Goal: Complete application form: Complete application form

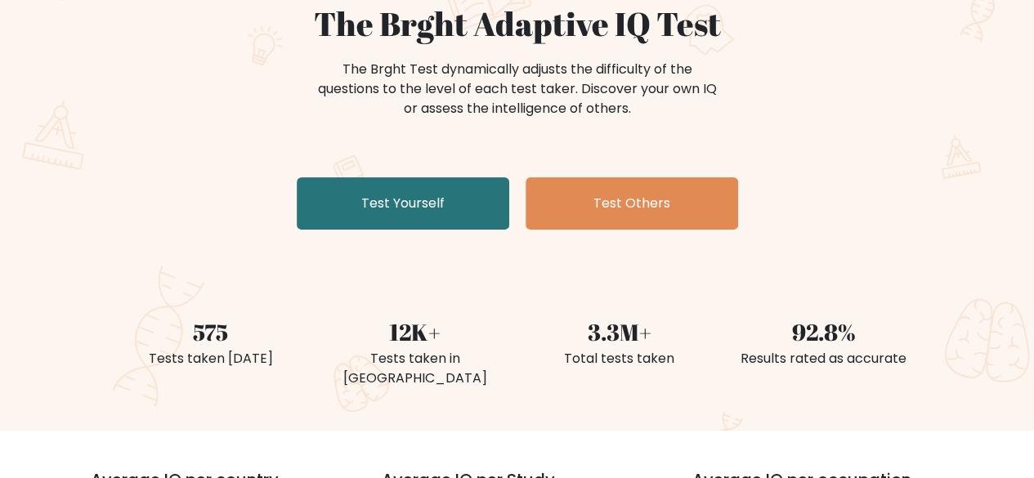
scroll to position [168, 0]
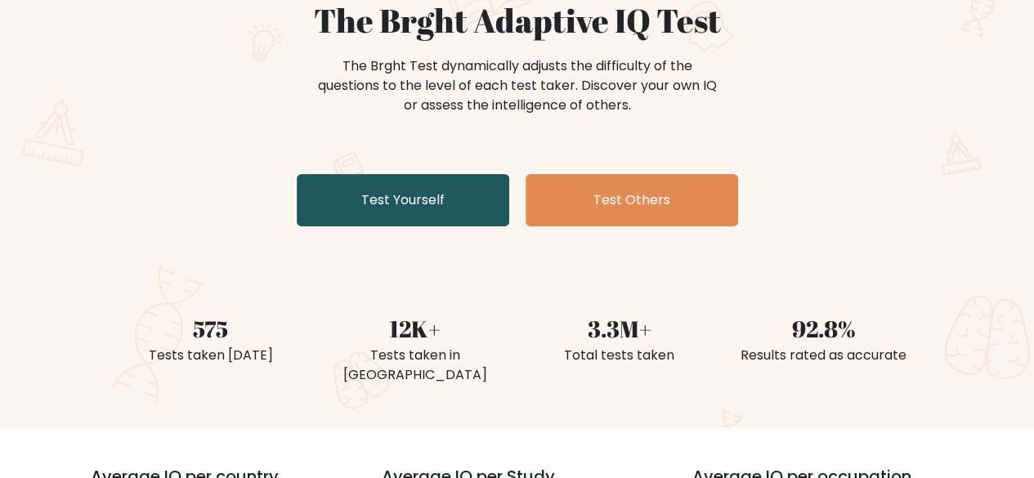
click at [467, 196] on link "Test Yourself" at bounding box center [403, 200] width 213 height 52
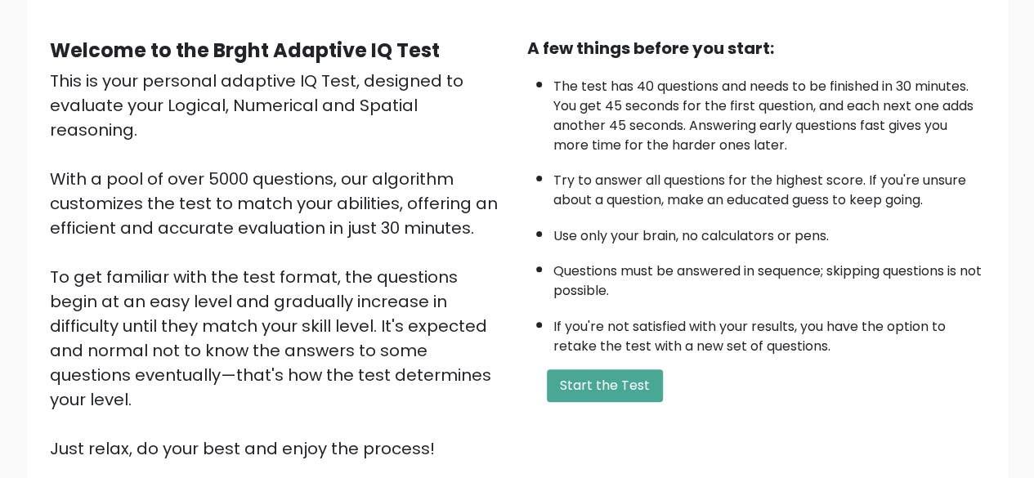
scroll to position [134, 0]
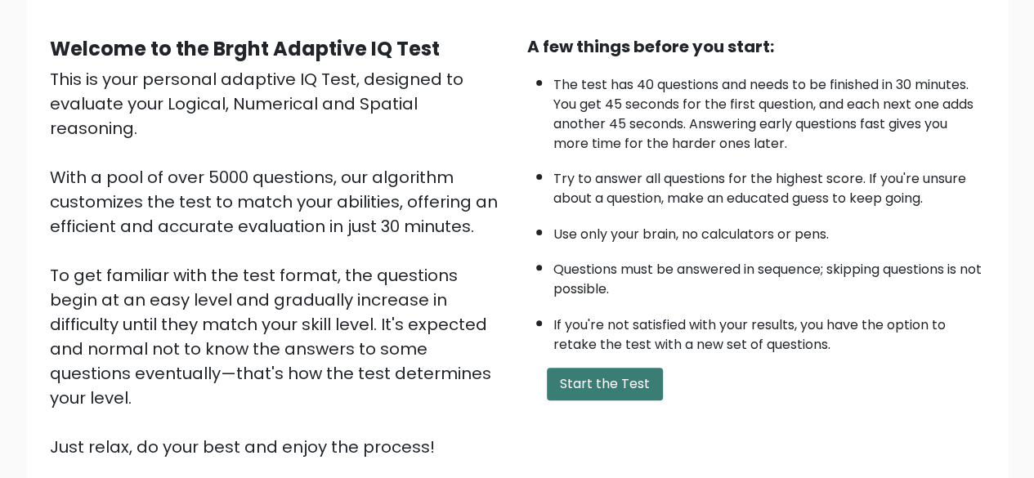
click at [616, 390] on button "Start the Test" at bounding box center [605, 384] width 116 height 33
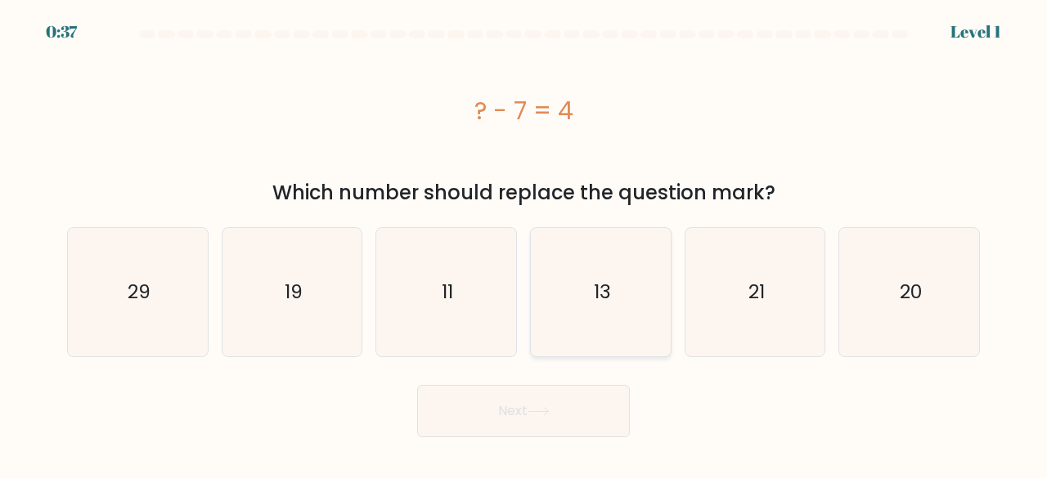
click at [612, 287] on icon "13" at bounding box center [600, 292] width 128 height 128
click at [524, 244] on input "d. 13" at bounding box center [523, 242] width 1 height 4
radio input "true"
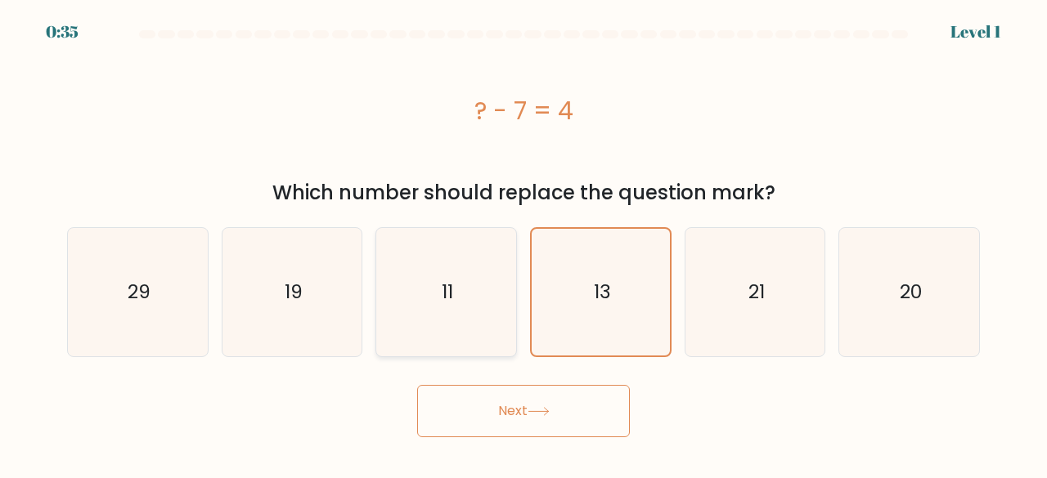
click at [484, 289] on icon "11" at bounding box center [446, 292] width 128 height 128
click at [523, 244] on input "c. 11" at bounding box center [523, 242] width 1 height 4
radio input "true"
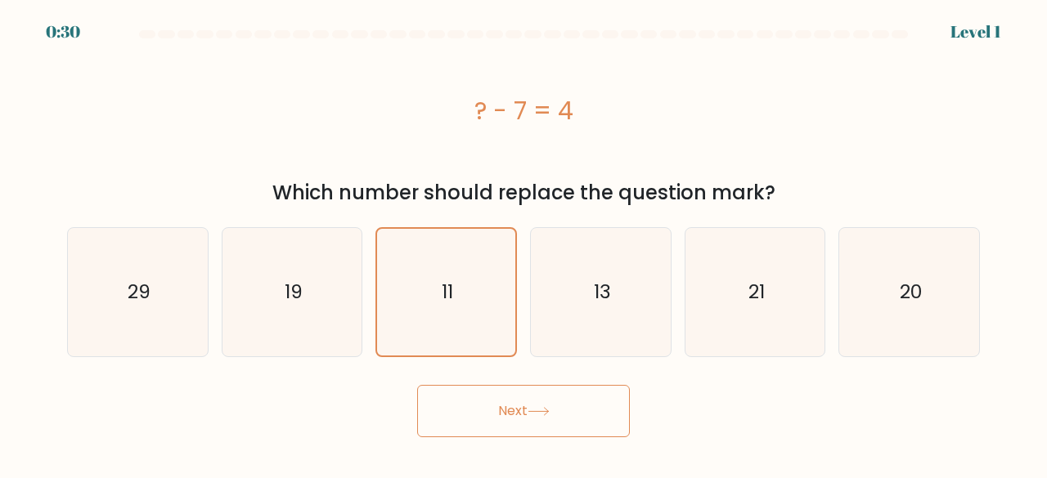
click at [504, 426] on button "Next" at bounding box center [523, 411] width 213 height 52
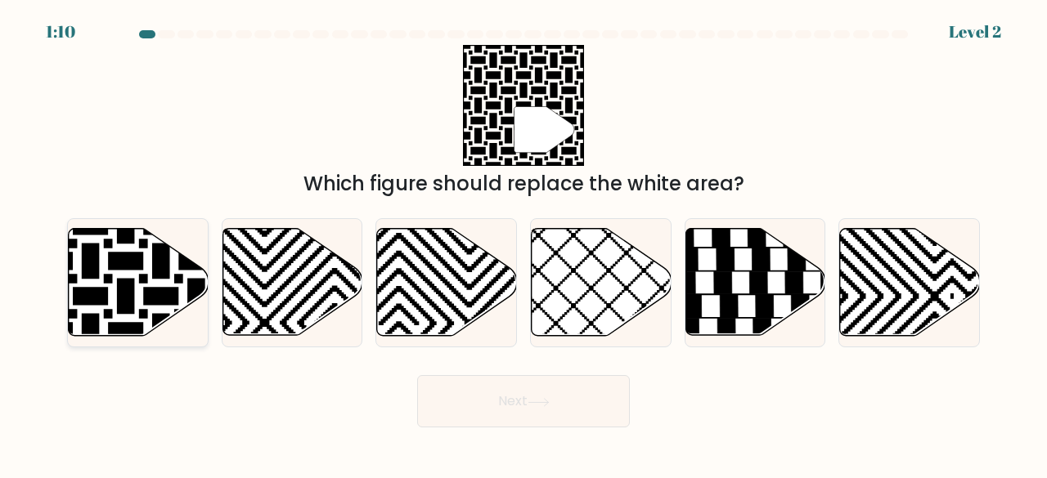
click at [168, 277] on icon at bounding box center [90, 226] width 281 height 281
click at [523, 244] on input "a." at bounding box center [523, 242] width 1 height 4
radio input "true"
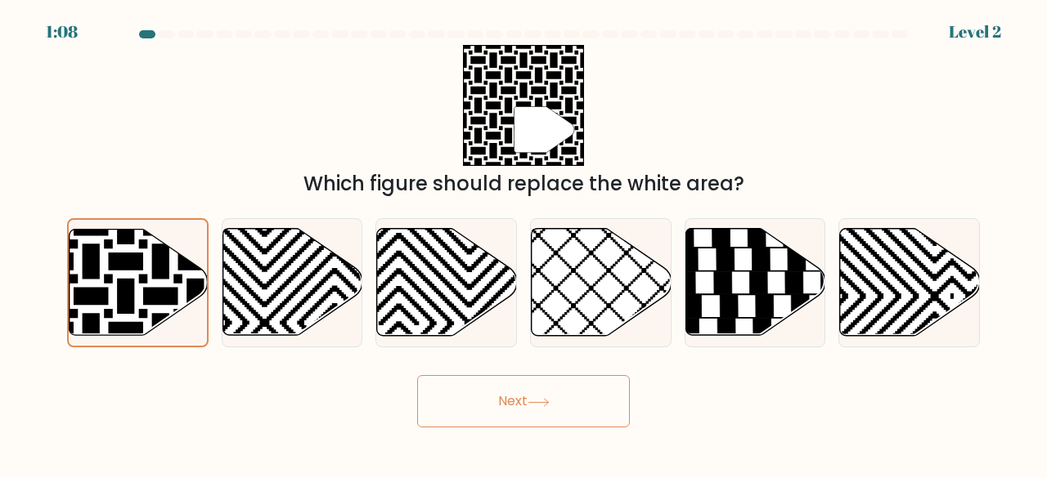
click at [502, 399] on button "Next" at bounding box center [523, 401] width 213 height 52
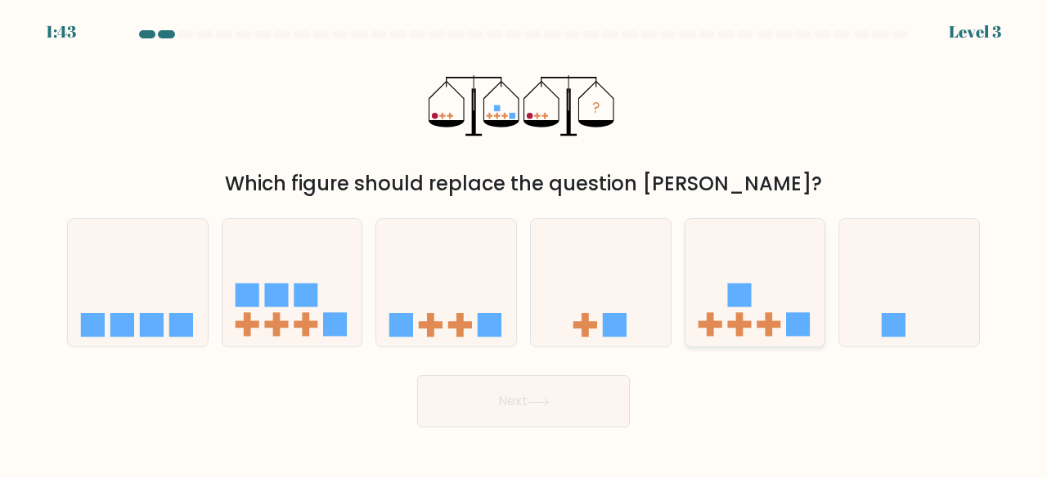
click at [720, 255] on icon at bounding box center [755, 282] width 140 height 115
click at [524, 244] on input "e." at bounding box center [523, 242] width 1 height 4
radio input "true"
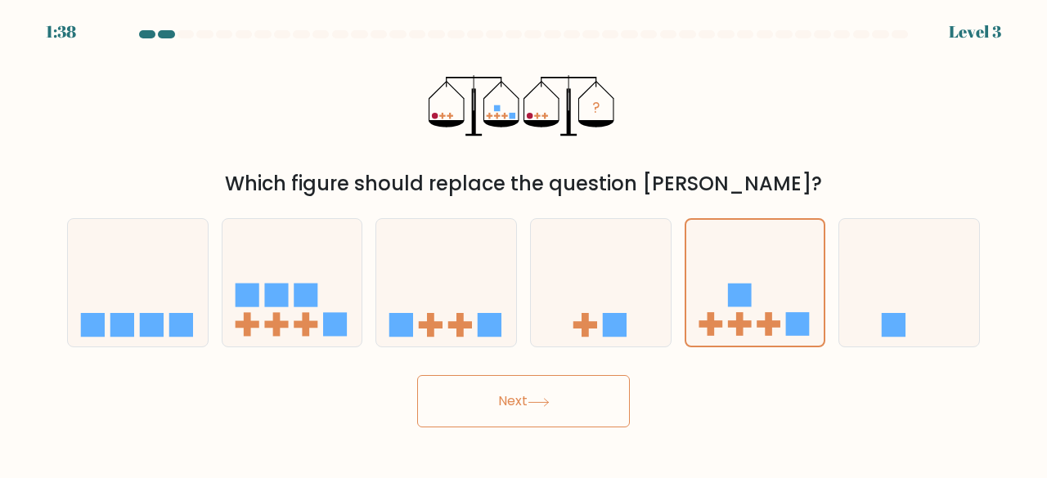
click at [505, 410] on button "Next" at bounding box center [523, 401] width 213 height 52
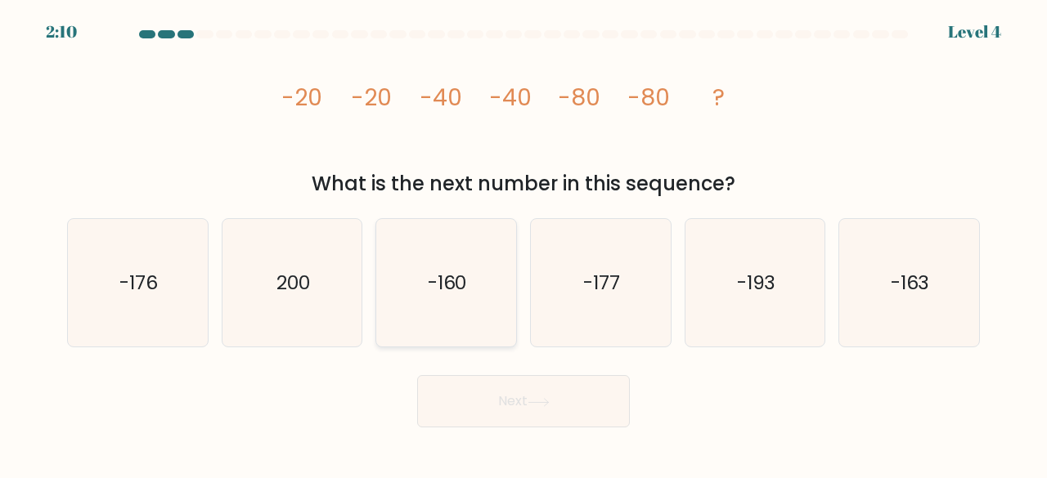
click at [445, 289] on text "-160" at bounding box center [447, 282] width 39 height 27
click at [523, 244] on input "c. -160" at bounding box center [523, 242] width 1 height 4
radio input "true"
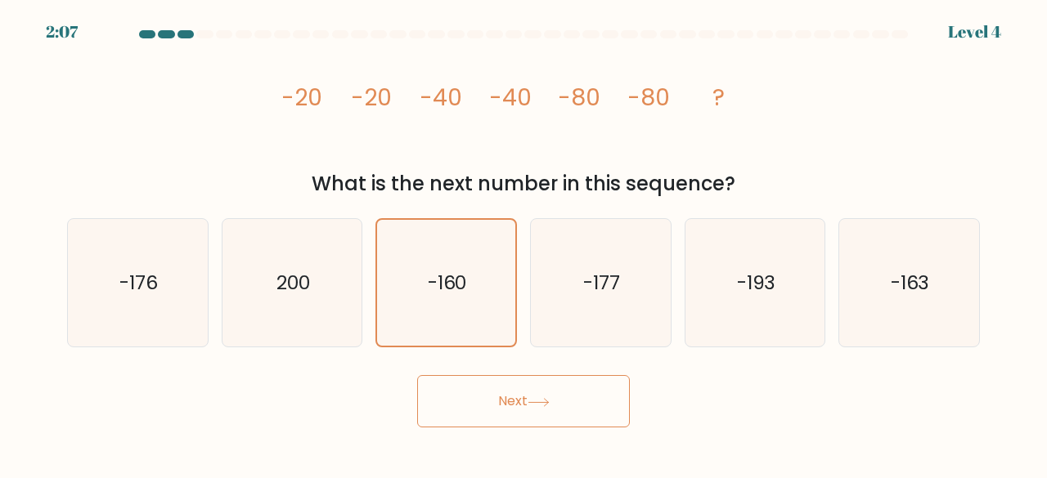
click at [508, 400] on button "Next" at bounding box center [523, 401] width 213 height 52
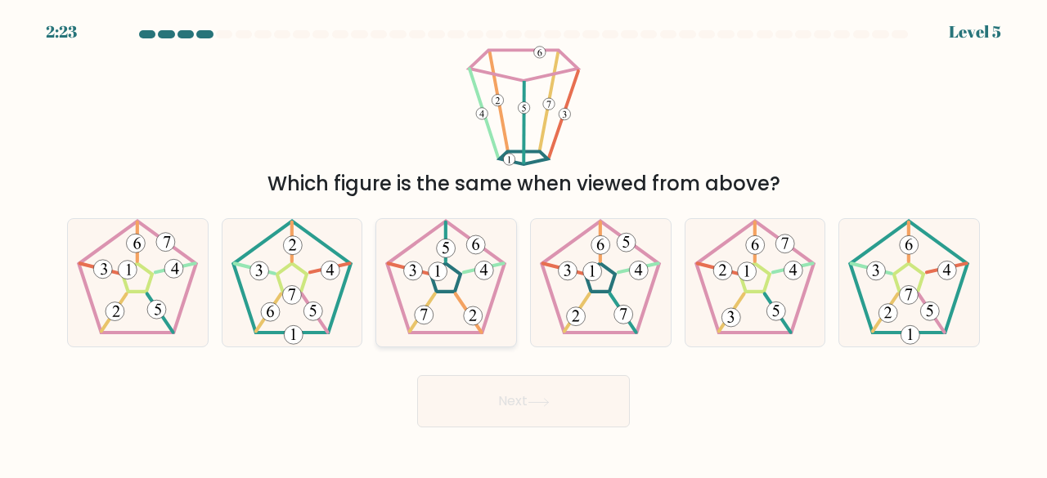
click at [455, 289] on 142 at bounding box center [445, 277] width 29 height 29
click at [523, 244] on input "c." at bounding box center [523, 242] width 1 height 4
radio input "true"
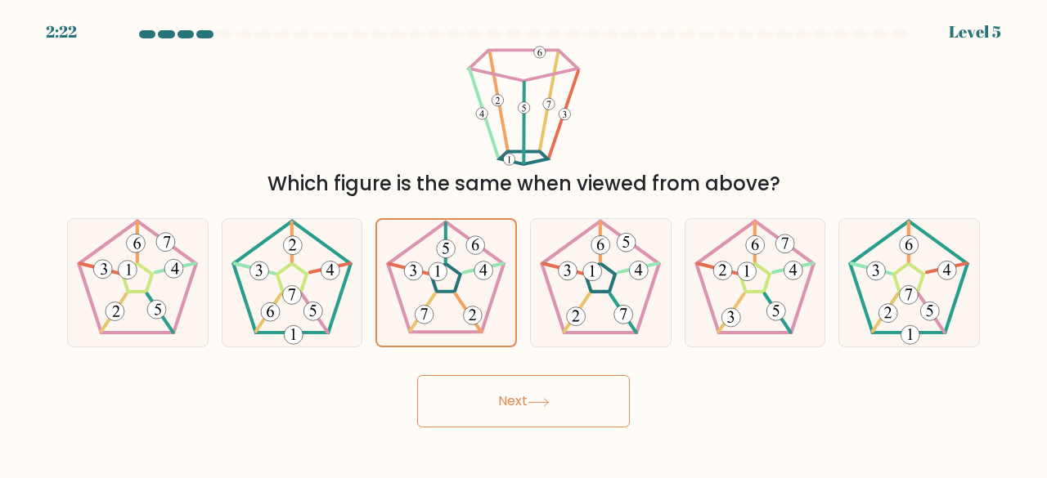
click at [536, 408] on button "Next" at bounding box center [523, 401] width 213 height 52
